Goal: Use online tool/utility: Utilize a website feature to perform a specific function

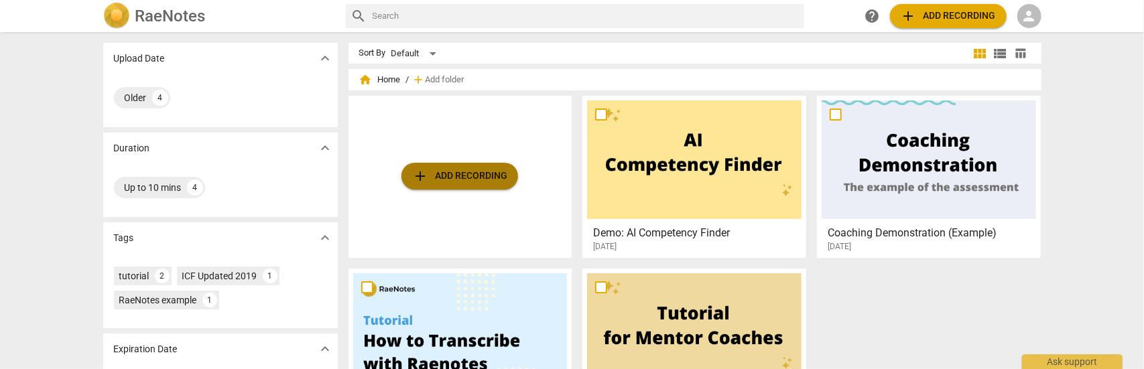
click at [453, 176] on span "add Add recording" at bounding box center [459, 176] width 95 height 16
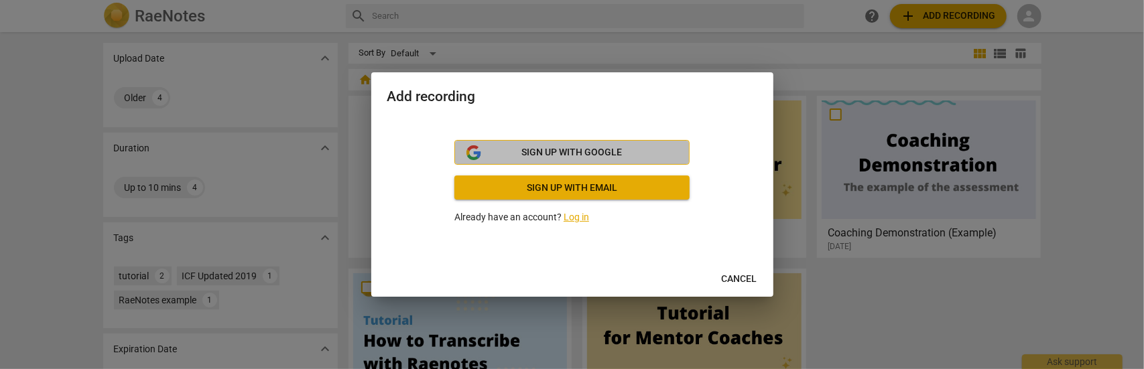
click at [570, 145] on button "Sign up with Google" at bounding box center [572, 152] width 235 height 25
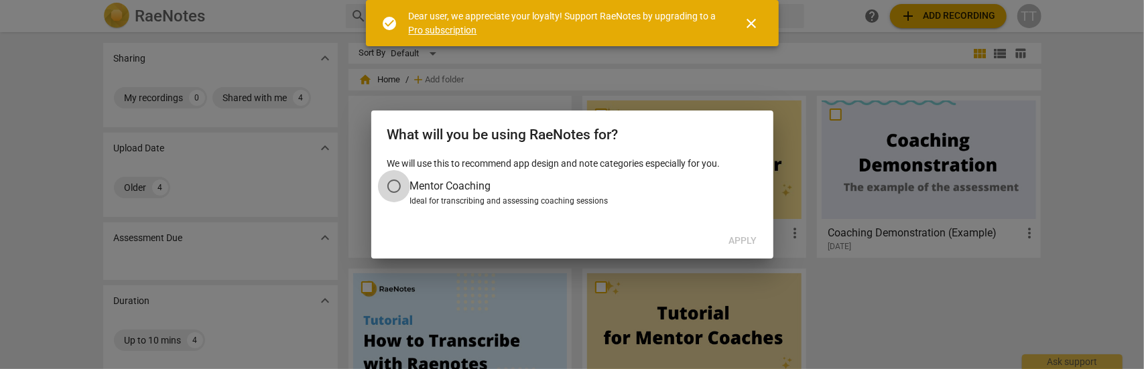
click at [396, 188] on input "Mentor Coaching" at bounding box center [394, 186] width 32 height 32
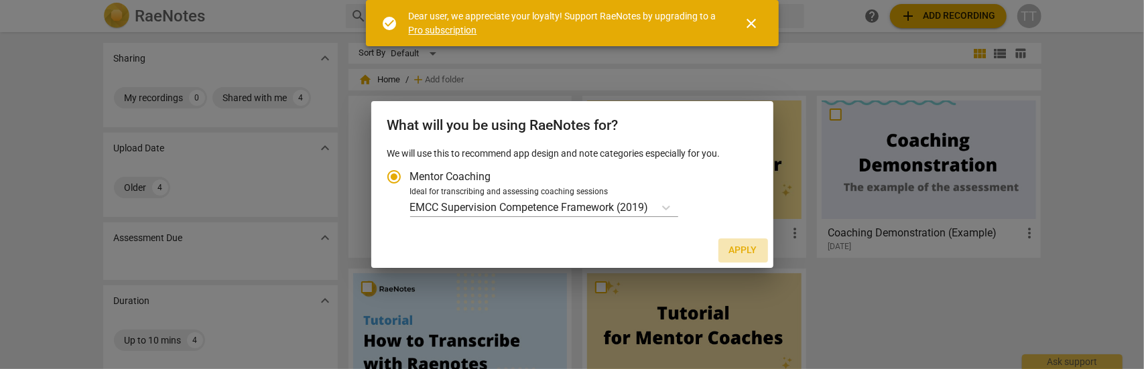
click at [744, 249] on span "Apply" at bounding box center [743, 250] width 28 height 13
radio input "false"
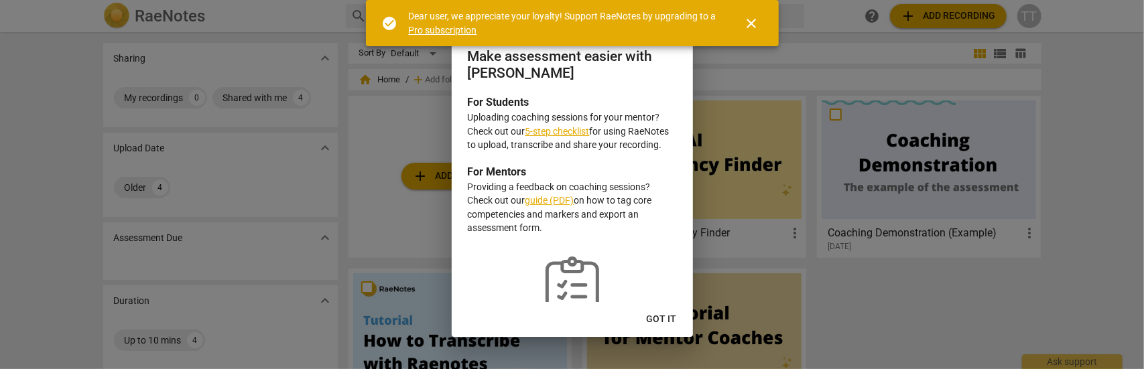
click at [664, 322] on span "Got it" at bounding box center [662, 319] width 30 height 13
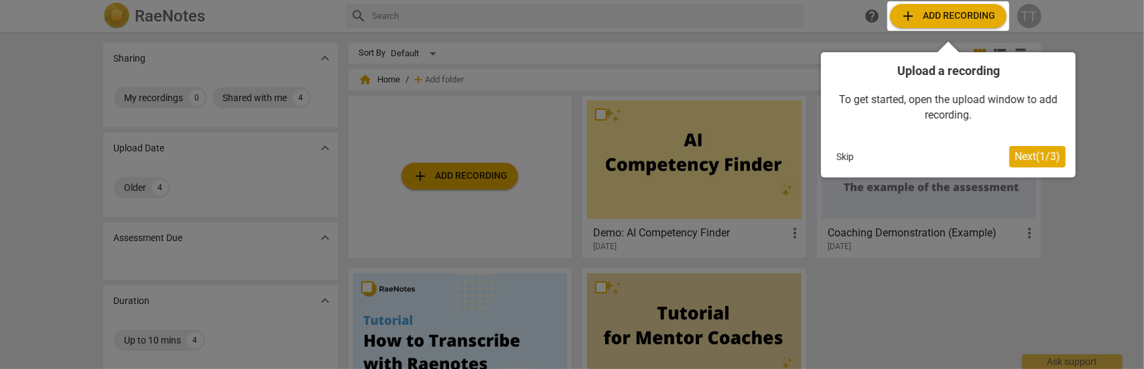
click at [1033, 157] on span "Next ( 1 / 3 )" at bounding box center [1038, 156] width 46 height 13
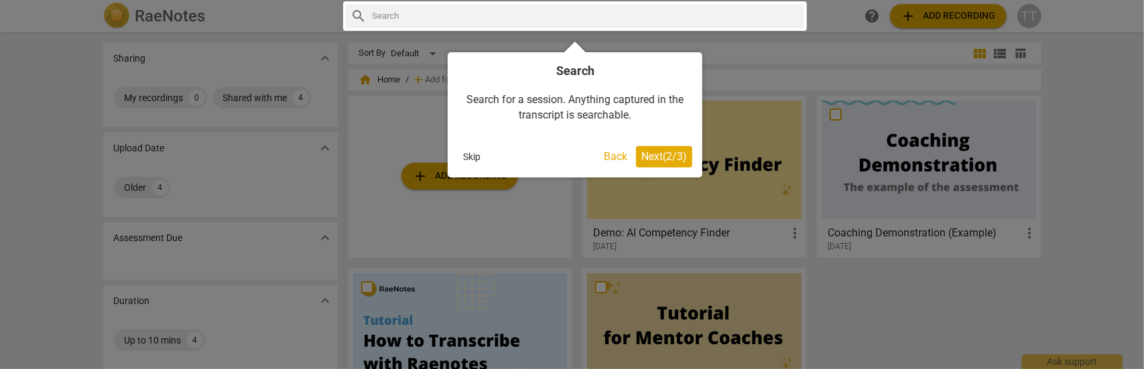
click at [646, 158] on span "Next ( 2 / 3 )" at bounding box center [665, 156] width 46 height 13
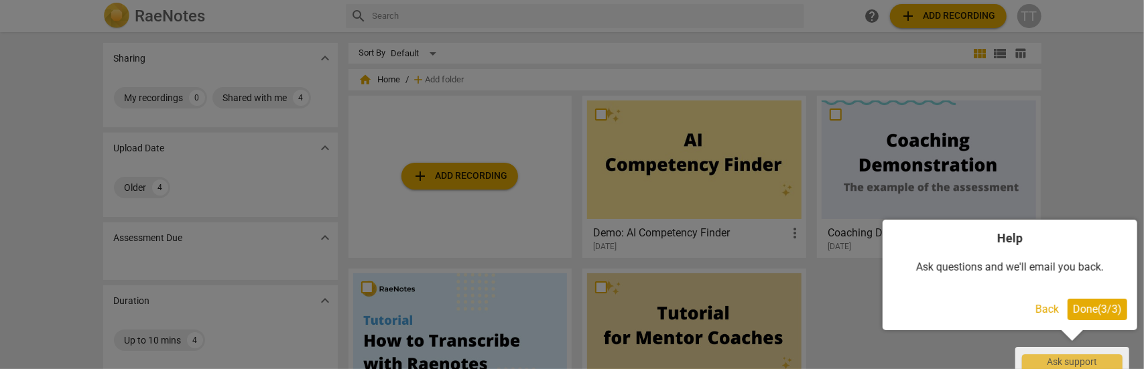
click at [1085, 314] on span "Done ( 3 / 3 )" at bounding box center [1097, 309] width 49 height 13
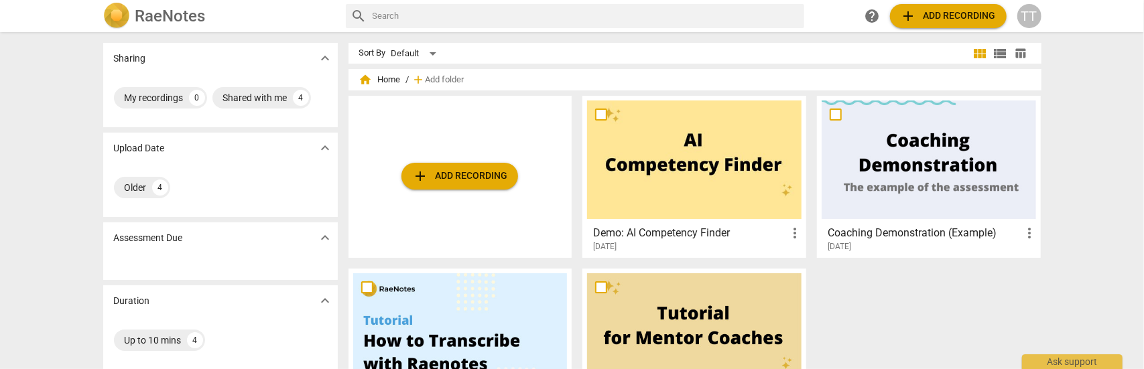
click at [943, 14] on span "add Add recording" at bounding box center [948, 16] width 95 height 16
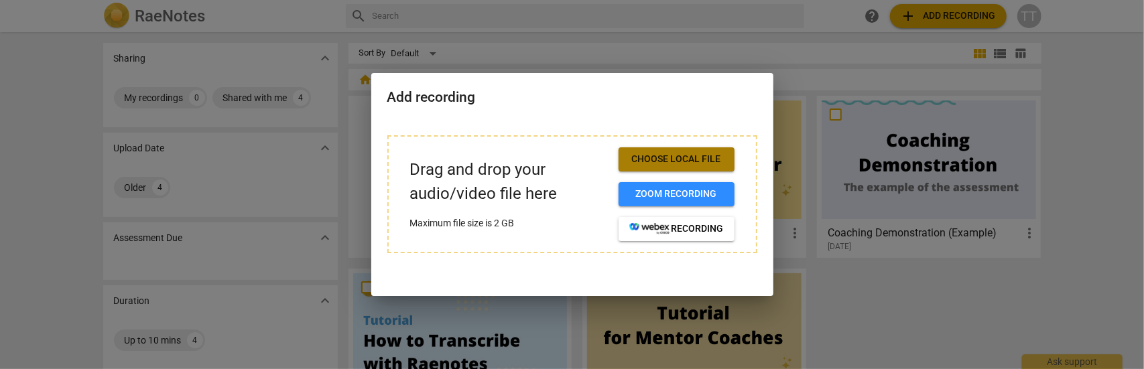
click at [663, 161] on span "Choose local file" at bounding box center [677, 159] width 95 height 13
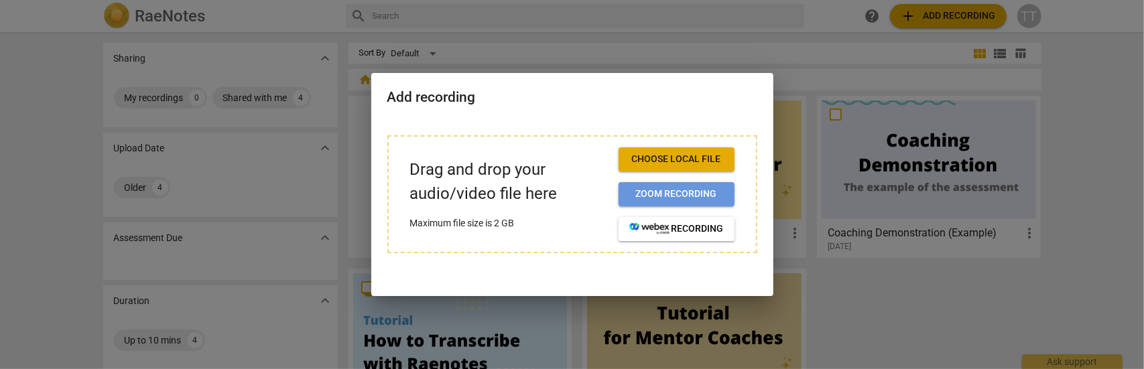
click at [680, 196] on span "Zoom recording" at bounding box center [677, 194] width 95 height 13
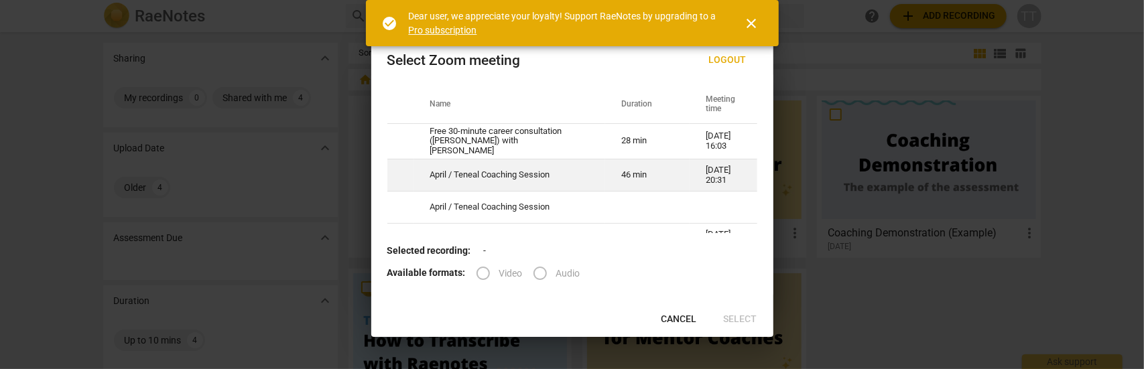
click at [489, 174] on td "April / Teneal Coaching Session" at bounding box center [510, 176] width 192 height 32
radio input "true"
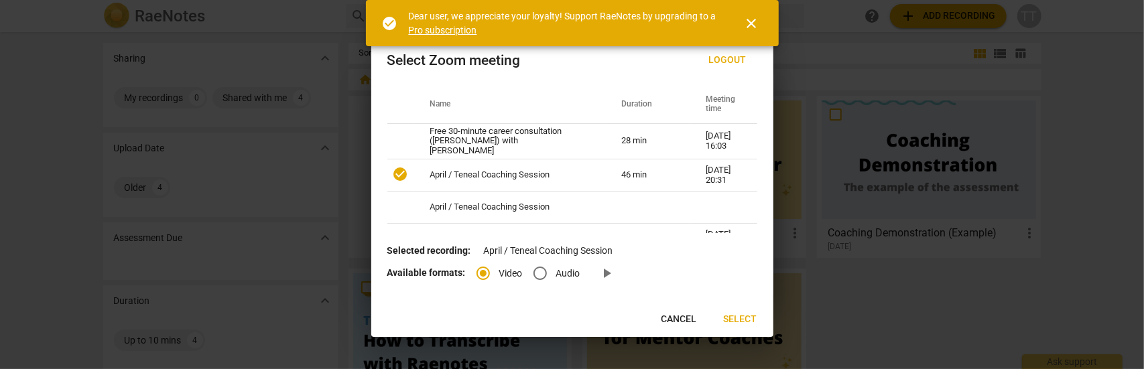
click at [539, 278] on input "Audio" at bounding box center [540, 273] width 32 height 32
radio input "true"
click at [750, 319] on span "Select" at bounding box center [741, 319] width 34 height 13
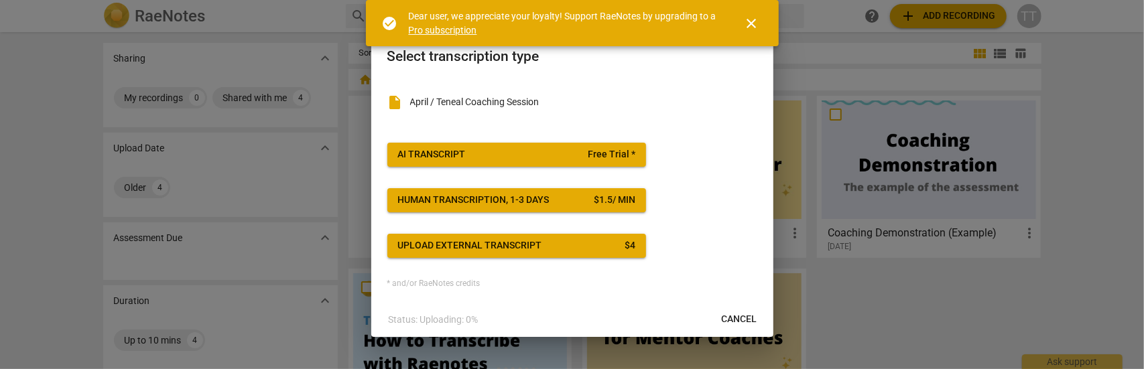
scroll to position [1, 0]
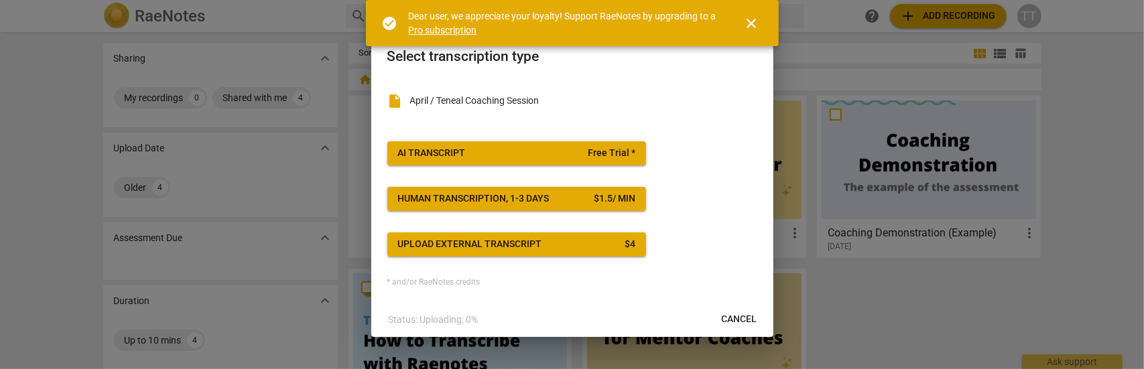
click at [457, 157] on div "AI Transcript" at bounding box center [432, 153] width 68 height 13
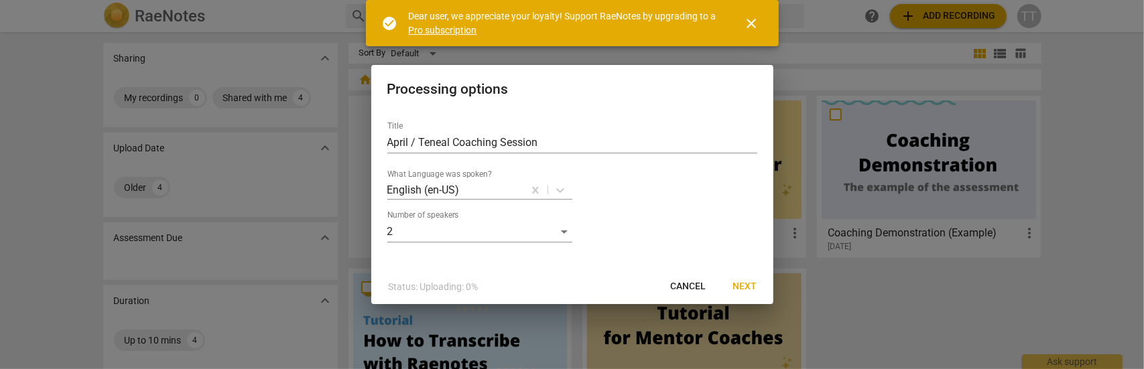
scroll to position [0, 0]
click at [744, 284] on span "Next" at bounding box center [745, 286] width 24 height 13
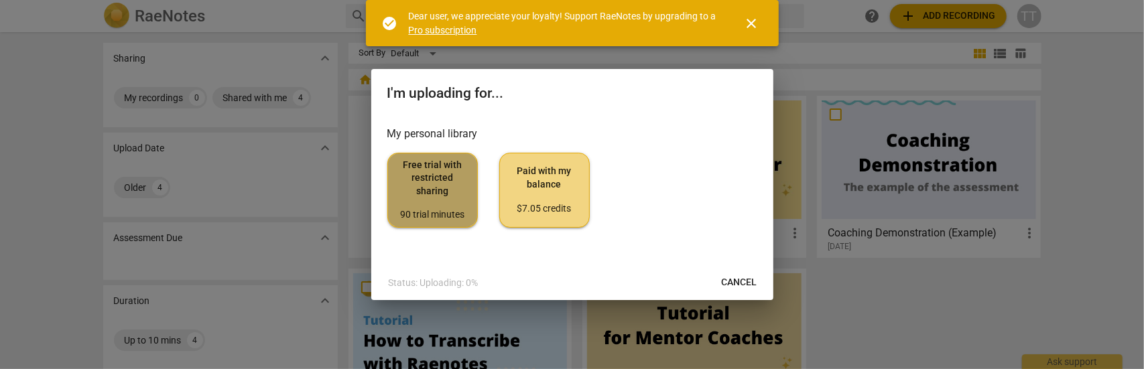
click at [412, 191] on span "Free trial with restricted sharing 90 trial minutes" at bounding box center [433, 190] width 68 height 63
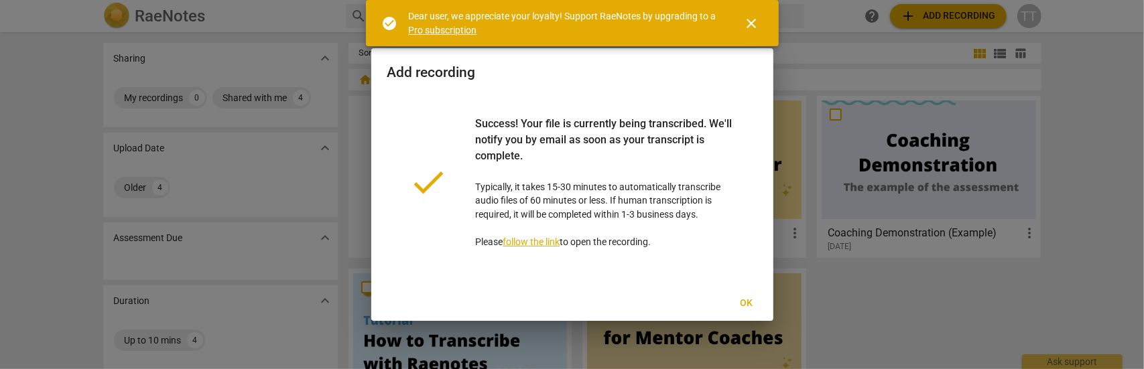
click at [751, 302] on span "Ok" at bounding box center [746, 303] width 21 height 13
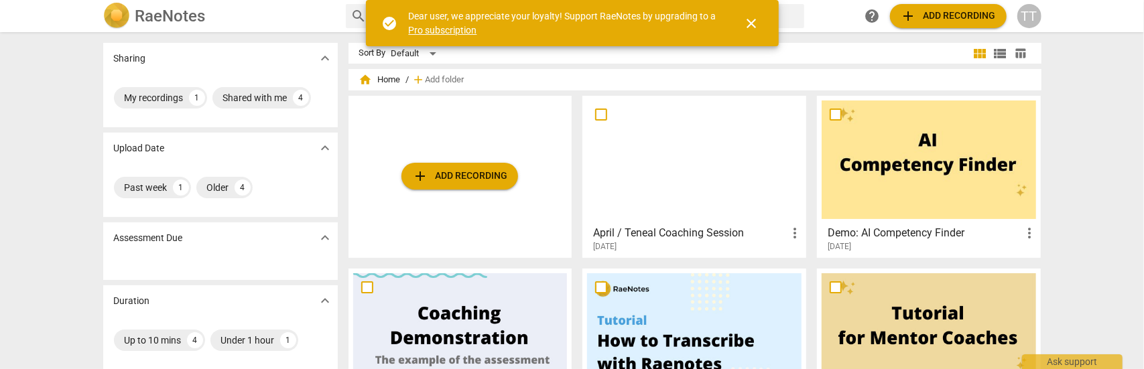
click at [752, 26] on span "close" at bounding box center [752, 23] width 16 height 16
